Goal: Task Accomplishment & Management: Use online tool/utility

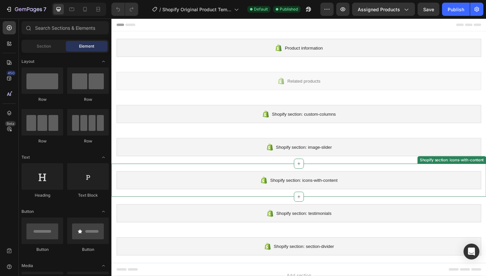
scroll to position [52, 0]
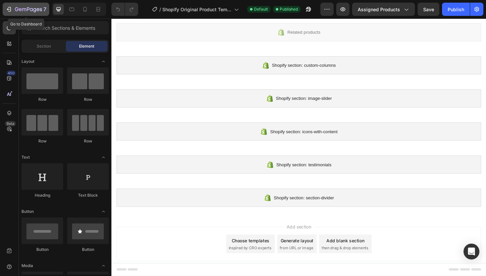
click at [8, 9] on icon "button" at bounding box center [8, 9] width 3 height 2
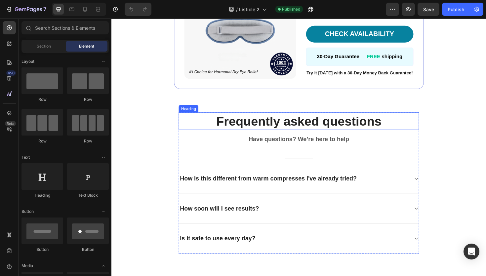
scroll to position [832, 0]
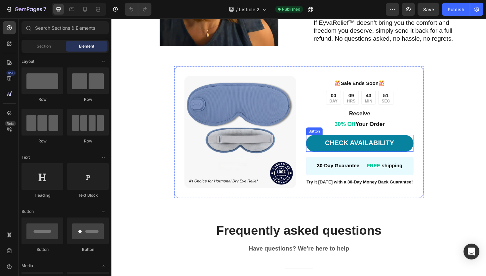
click at [365, 148] on link "CHECK AVAILABILITY" at bounding box center [374, 151] width 114 height 18
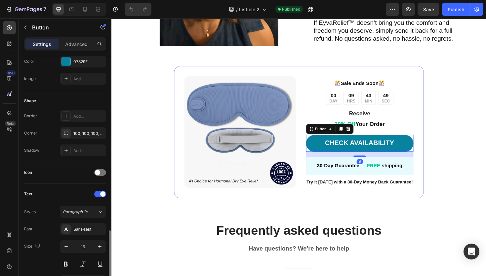
scroll to position [287, 0]
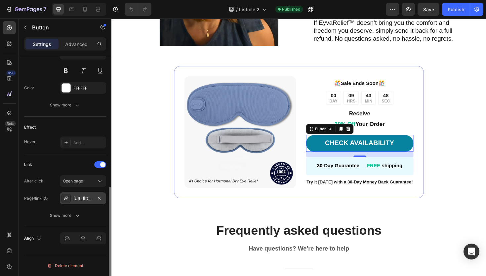
click at [82, 196] on div "https://seal-commerce-asia.myshopify.com/a/gempages?version=v7&shop_id=43275057…" at bounding box center [82, 199] width 19 height 6
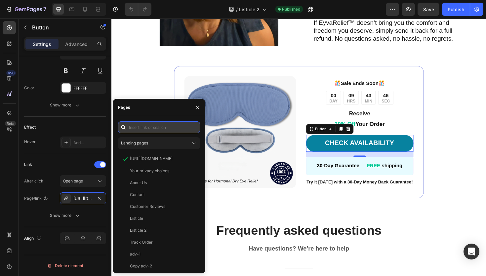
click at [148, 130] on input "text" at bounding box center [159, 127] width 82 height 12
paste input "[URL][DOMAIN_NAME]"
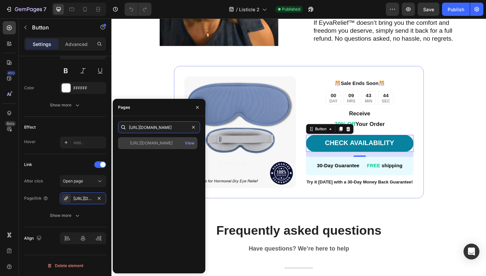
type input "[URL][DOMAIN_NAME]"
click at [159, 146] on div "https://www.monessential.com/products/eyvarelief-eye-mask View" at bounding box center [157, 143] width 79 height 12
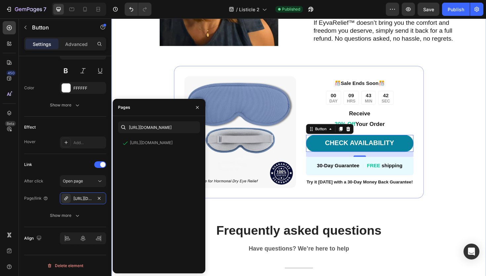
click at [152, 94] on div "Image 5. Try It, No Regrets Heading 15,000+ women have already experienced the …" at bounding box center [309, 163] width 397 height 505
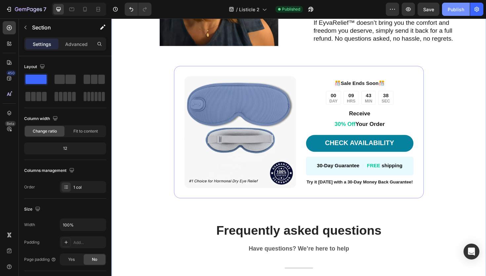
click at [458, 10] on div "Publish" at bounding box center [456, 9] width 17 height 7
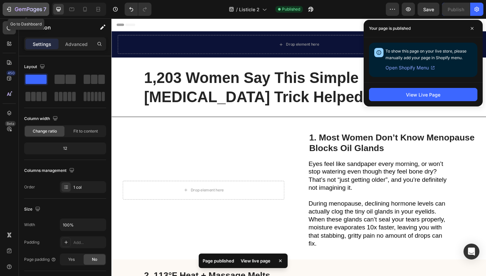
click at [21, 8] on icon "button" at bounding box center [28, 10] width 27 height 6
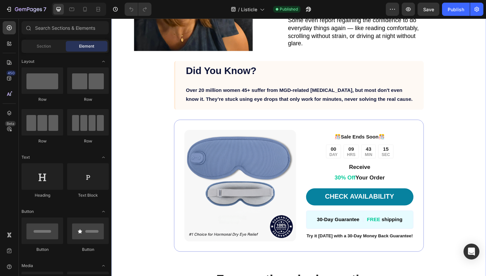
scroll to position [906, 0]
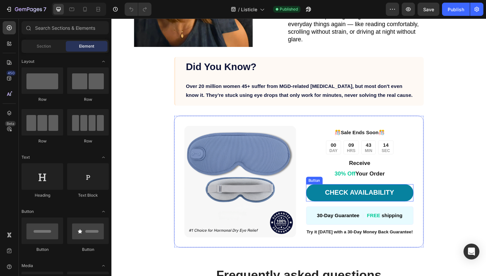
click at [334, 202] on link "CHECK AVAILABILITY" at bounding box center [374, 203] width 114 height 18
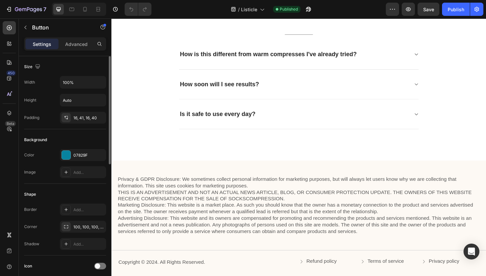
scroll to position [287, 0]
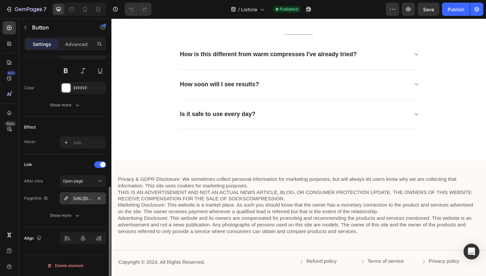
click at [79, 198] on div "[URL][DOMAIN_NAME]" at bounding box center [82, 199] width 19 height 6
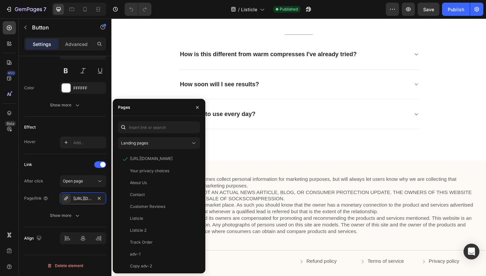
click at [154, 121] on div "Landing pages [URL][DOMAIN_NAME] View Your privacy choices View About Us View C…" at bounding box center [159, 194] width 93 height 157
click at [155, 119] on div "Landing pages [URL][DOMAIN_NAME] View Your privacy choices View About Us View C…" at bounding box center [159, 194] width 93 height 157
click at [153, 124] on input "text" at bounding box center [159, 127] width 82 height 12
paste input "[URL][DOMAIN_NAME]"
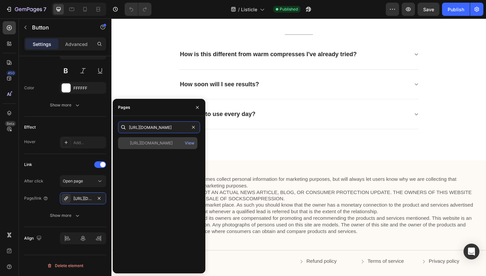
type input "[URL][DOMAIN_NAME]"
click at [165, 145] on div "[URL][DOMAIN_NAME]" at bounding box center [151, 143] width 43 height 6
click at [145, 142] on div "[URL][DOMAIN_NAME]" at bounding box center [151, 143] width 43 height 6
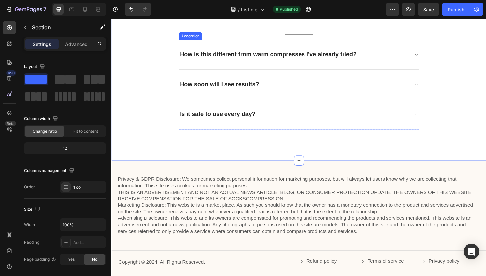
scroll to position [1026, 0]
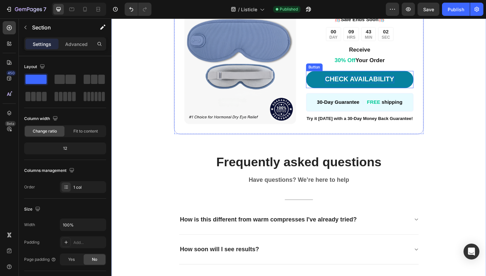
click at [363, 86] on strong "CHECK AVAILABILITY" at bounding box center [374, 83] width 73 height 8
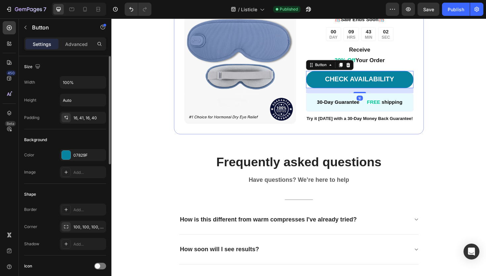
scroll to position [287, 0]
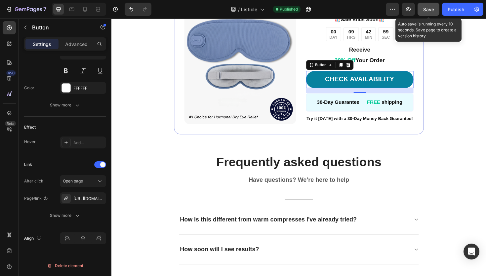
click at [428, 12] on span "Save" at bounding box center [428, 10] width 11 height 6
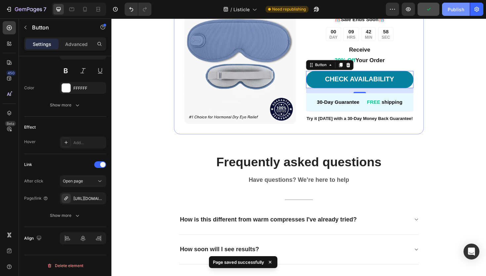
click at [458, 10] on div "Publish" at bounding box center [456, 9] width 17 height 7
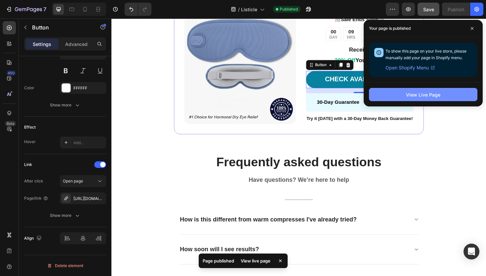
click at [406, 98] on button "View Live Page" at bounding box center [423, 94] width 108 height 13
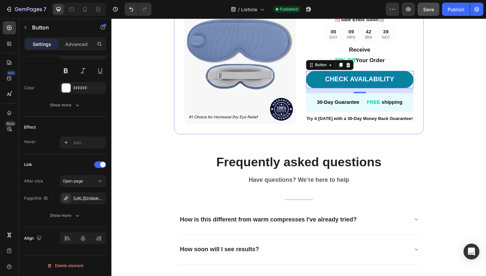
click at [370, 83] on strong "CHECK AVAILABILITY" at bounding box center [374, 83] width 73 height 8
click at [332, 84] on link "CHECK AVAILABILITY" at bounding box center [374, 83] width 114 height 18
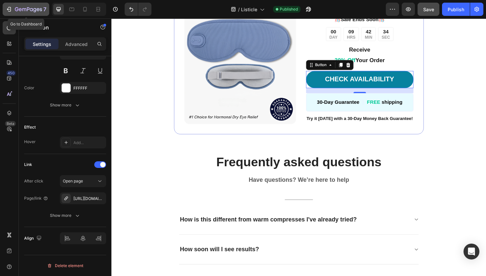
click at [10, 10] on icon "button" at bounding box center [9, 9] width 3 height 5
